Goal: Task Accomplishment & Management: Manage account settings

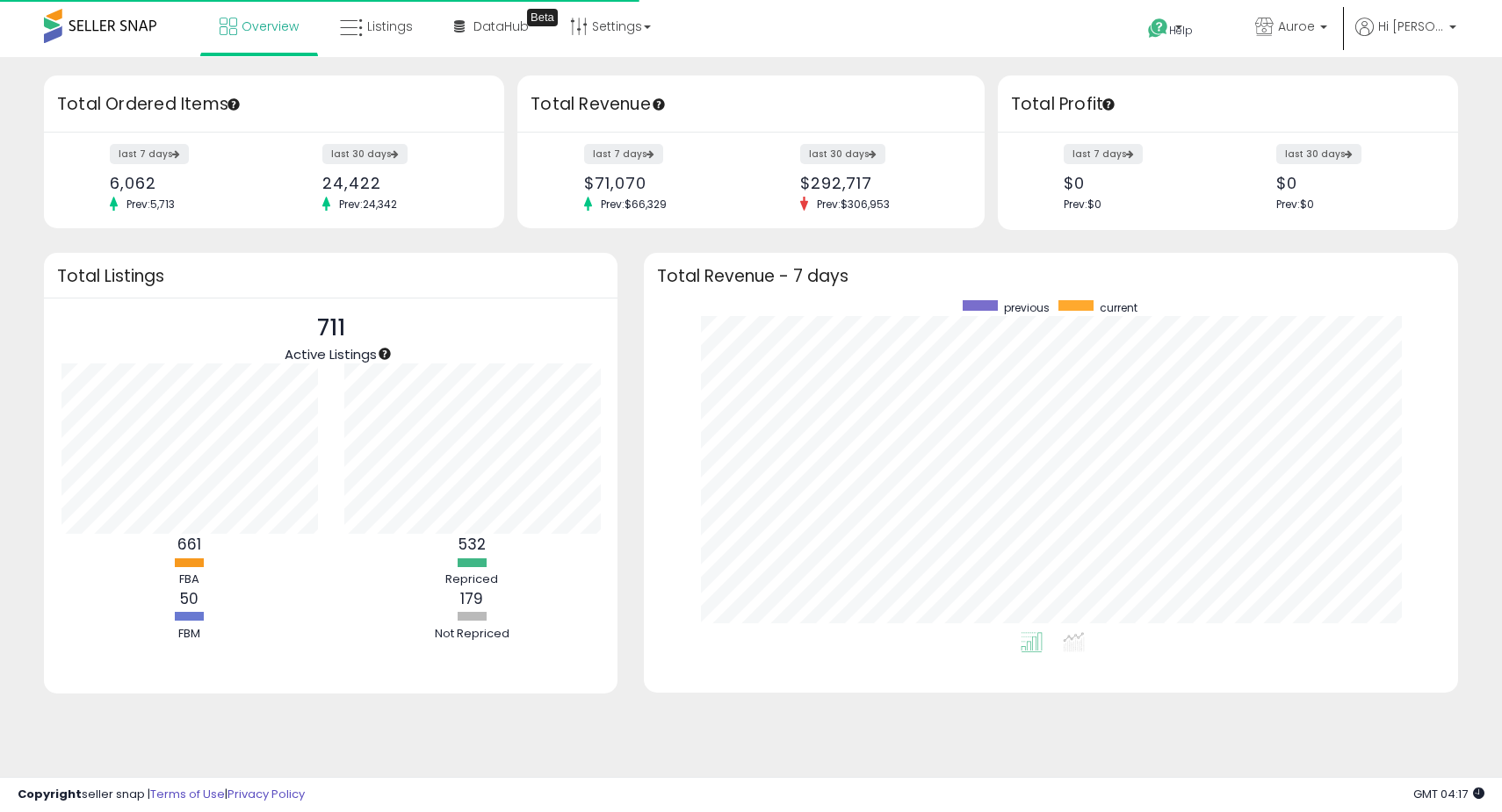
scroll to position [332, 779]
click at [395, 17] on link "Listings" at bounding box center [376, 26] width 100 height 53
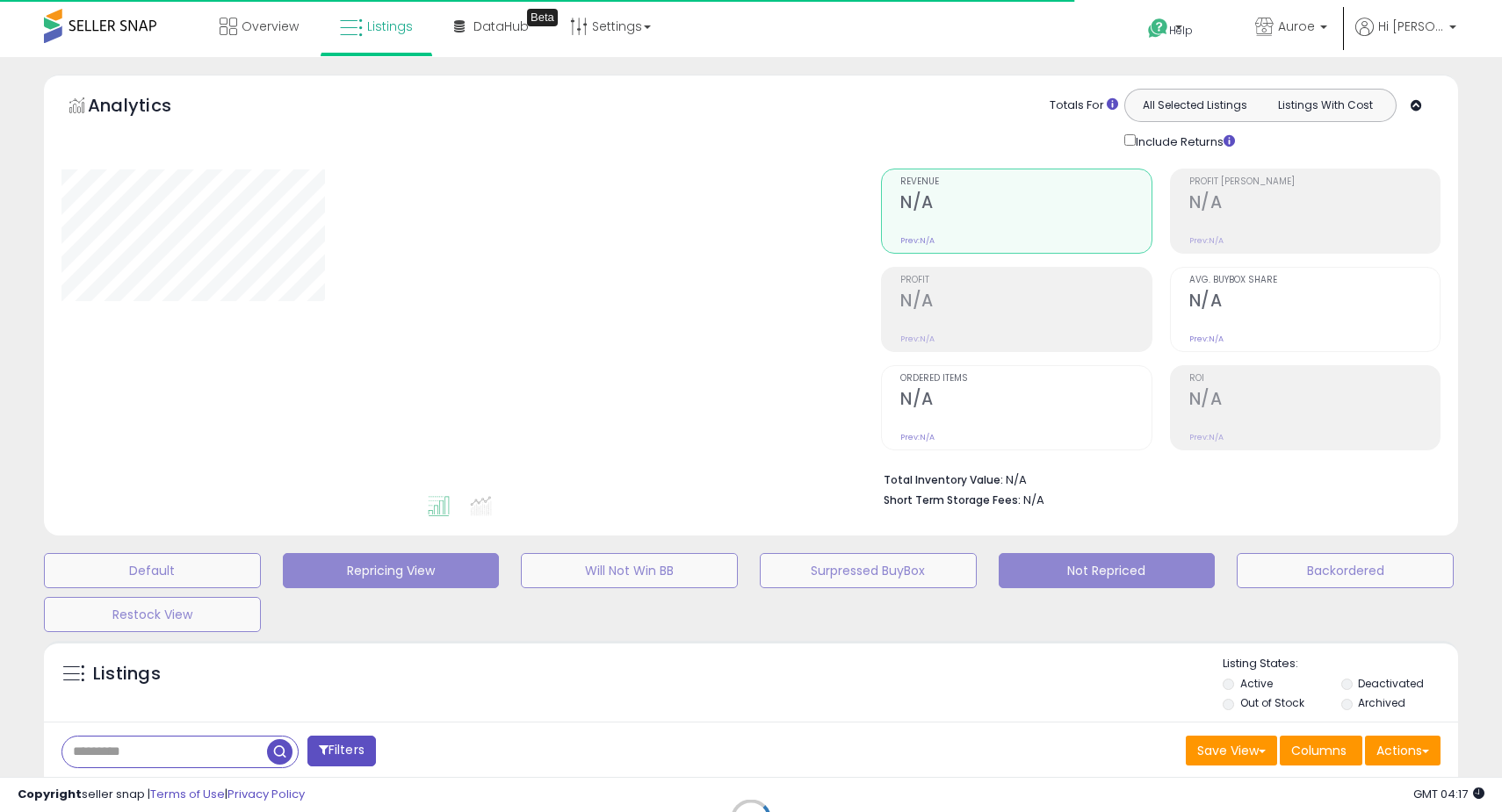
select select "**"
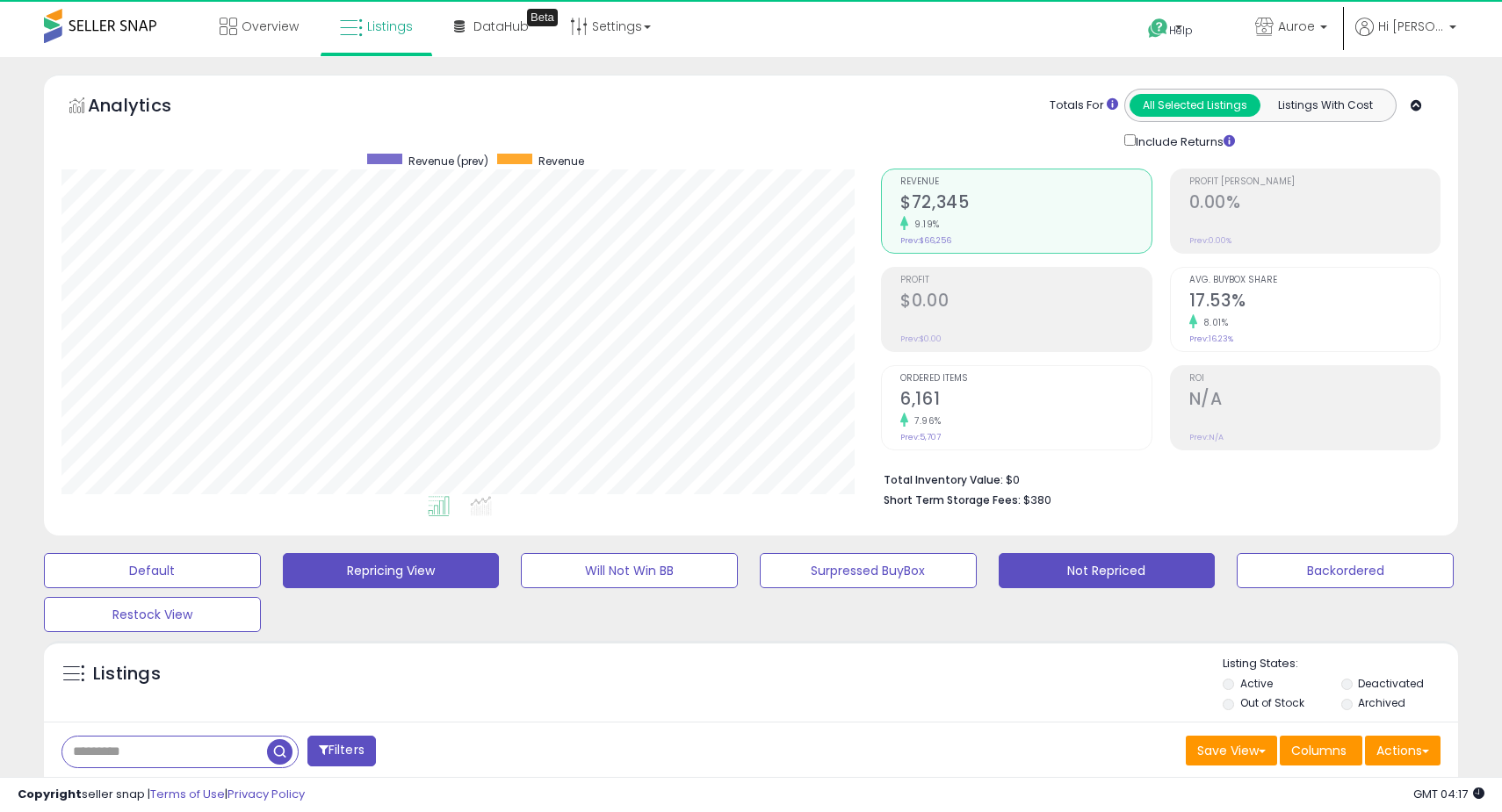
scroll to position [360, 820]
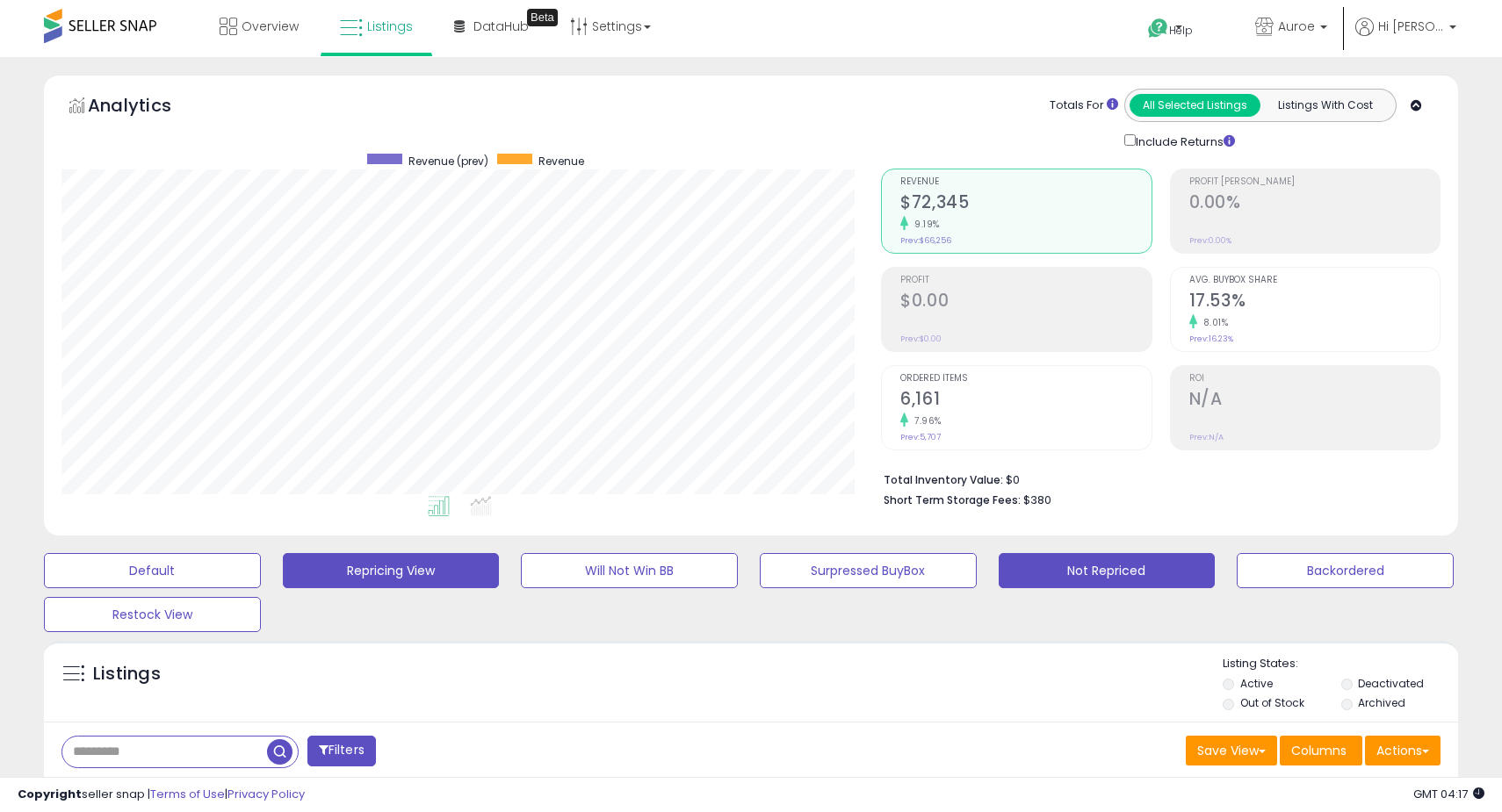
click at [261, 560] on button "Not Repriced" at bounding box center [152, 571] width 217 height 35
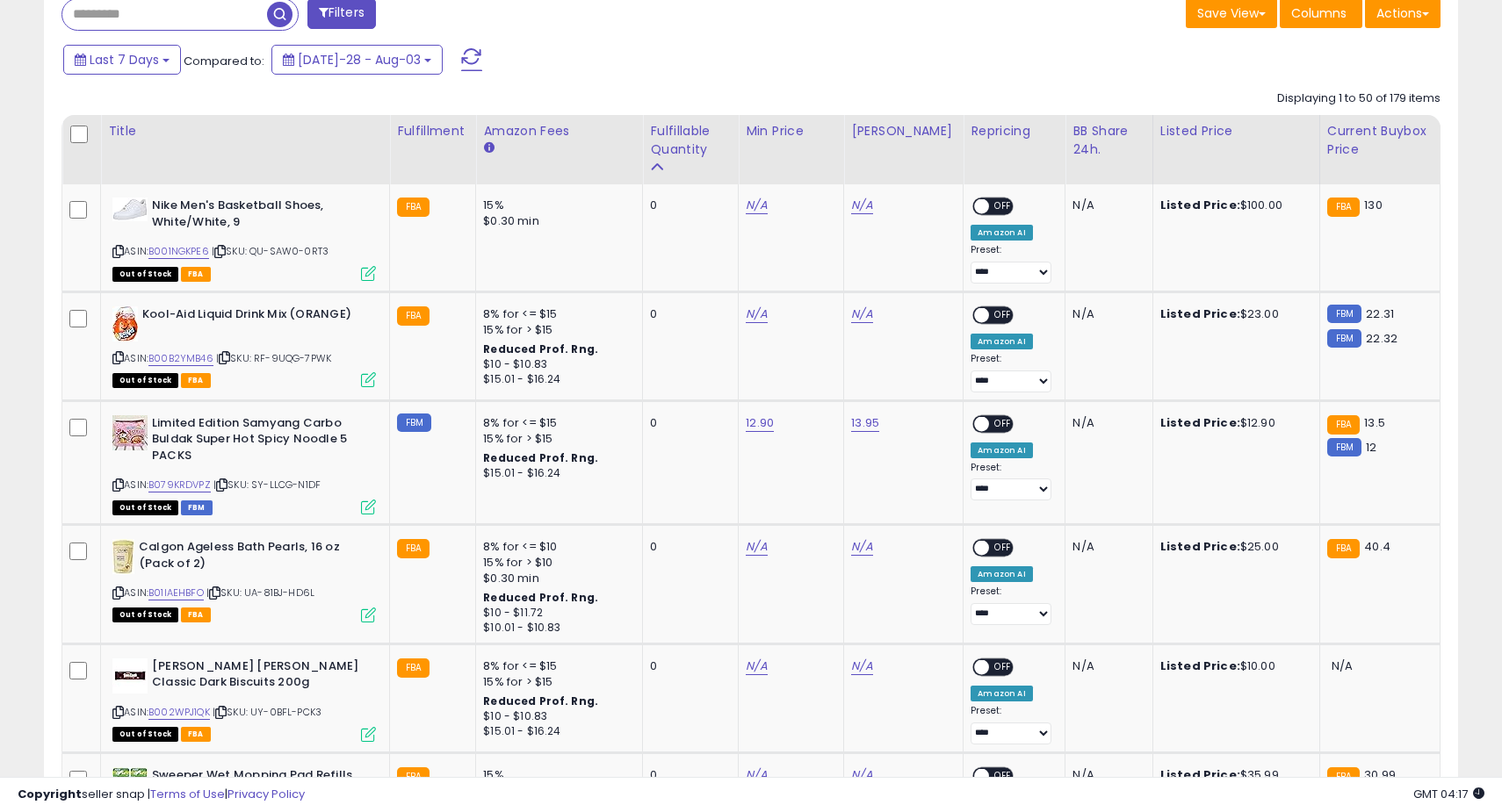
scroll to position [745, 0]
